Goal: Transaction & Acquisition: Purchase product/service

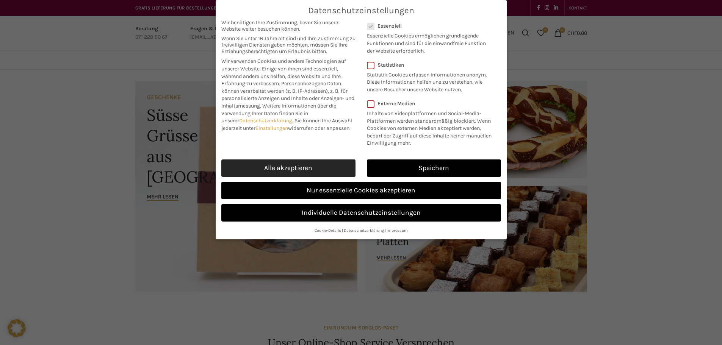
click at [300, 170] on link "Alle akzeptieren" at bounding box center [288, 168] width 134 height 17
checkbox input "true"
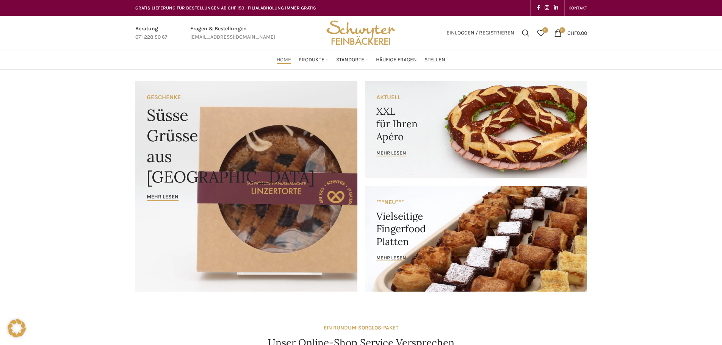
click at [502, 225] on link "Banner link" at bounding box center [476, 239] width 222 height 106
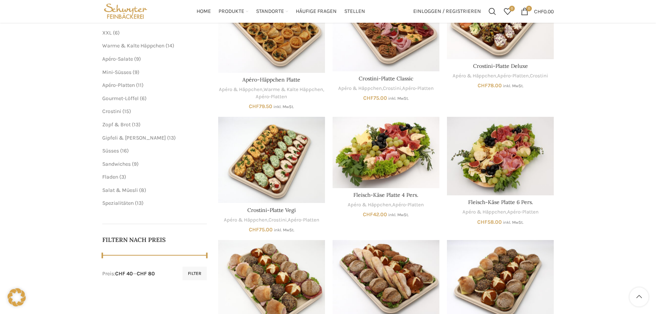
scroll to position [144, 0]
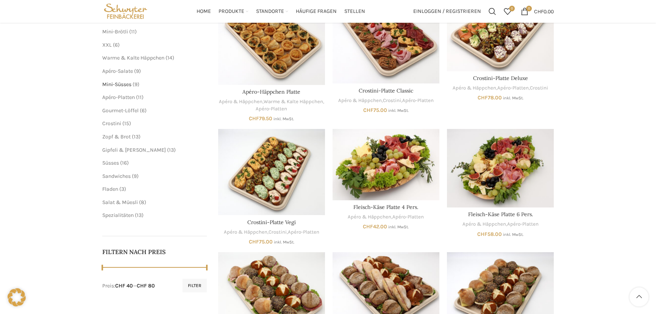
click at [116, 81] on span "Mini-Süsses" at bounding box center [116, 84] width 29 height 6
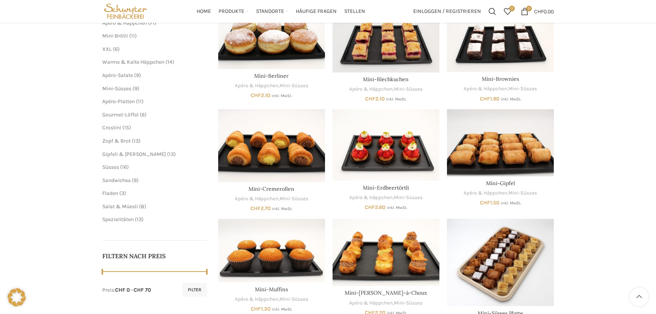
scroll to position [138, 0]
